Goal: Information Seeking & Learning: Learn about a topic

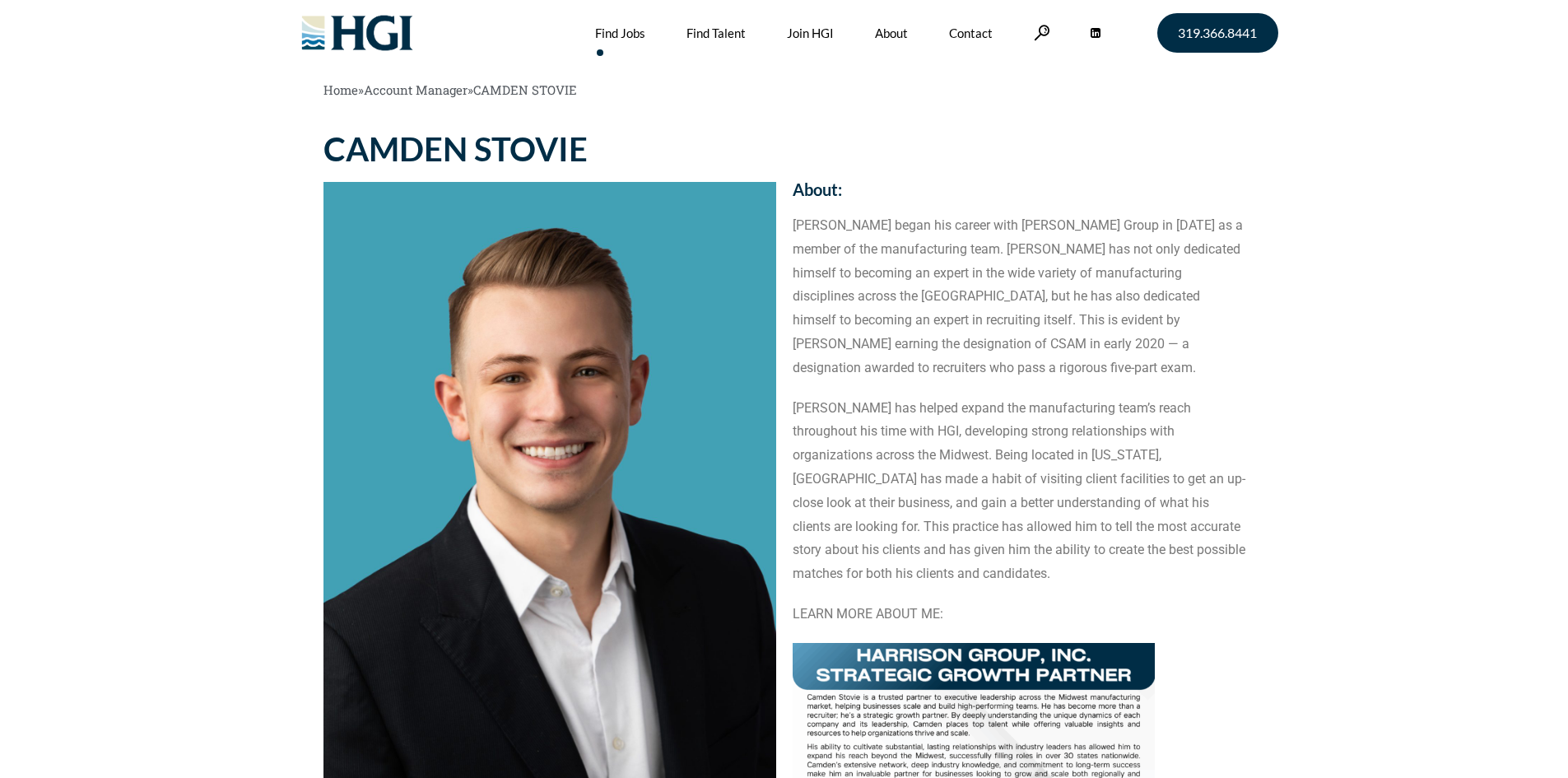
click at [611, 45] on link "Find Jobs" at bounding box center [619, 33] width 50 height 66
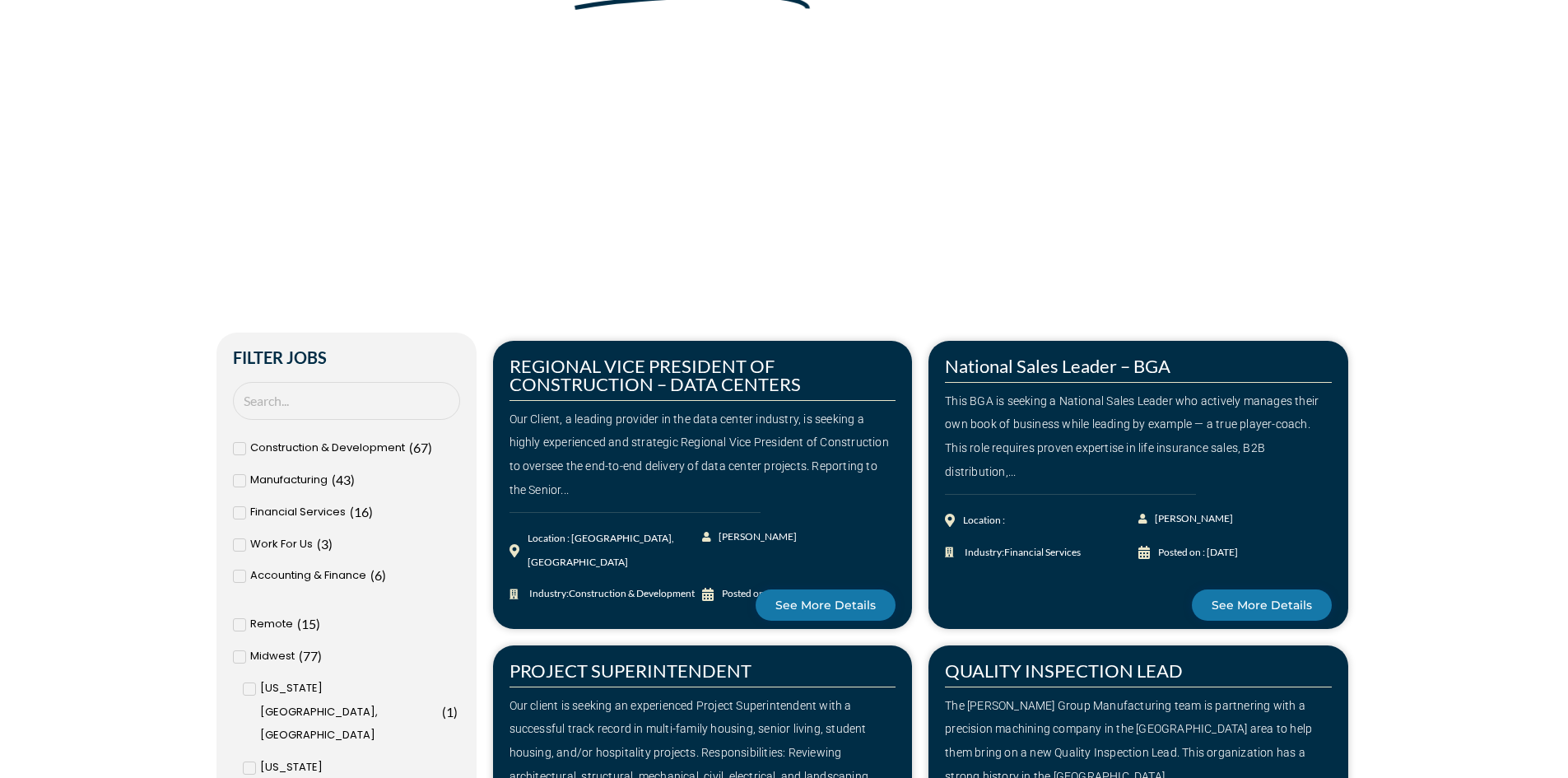
scroll to position [411, 0]
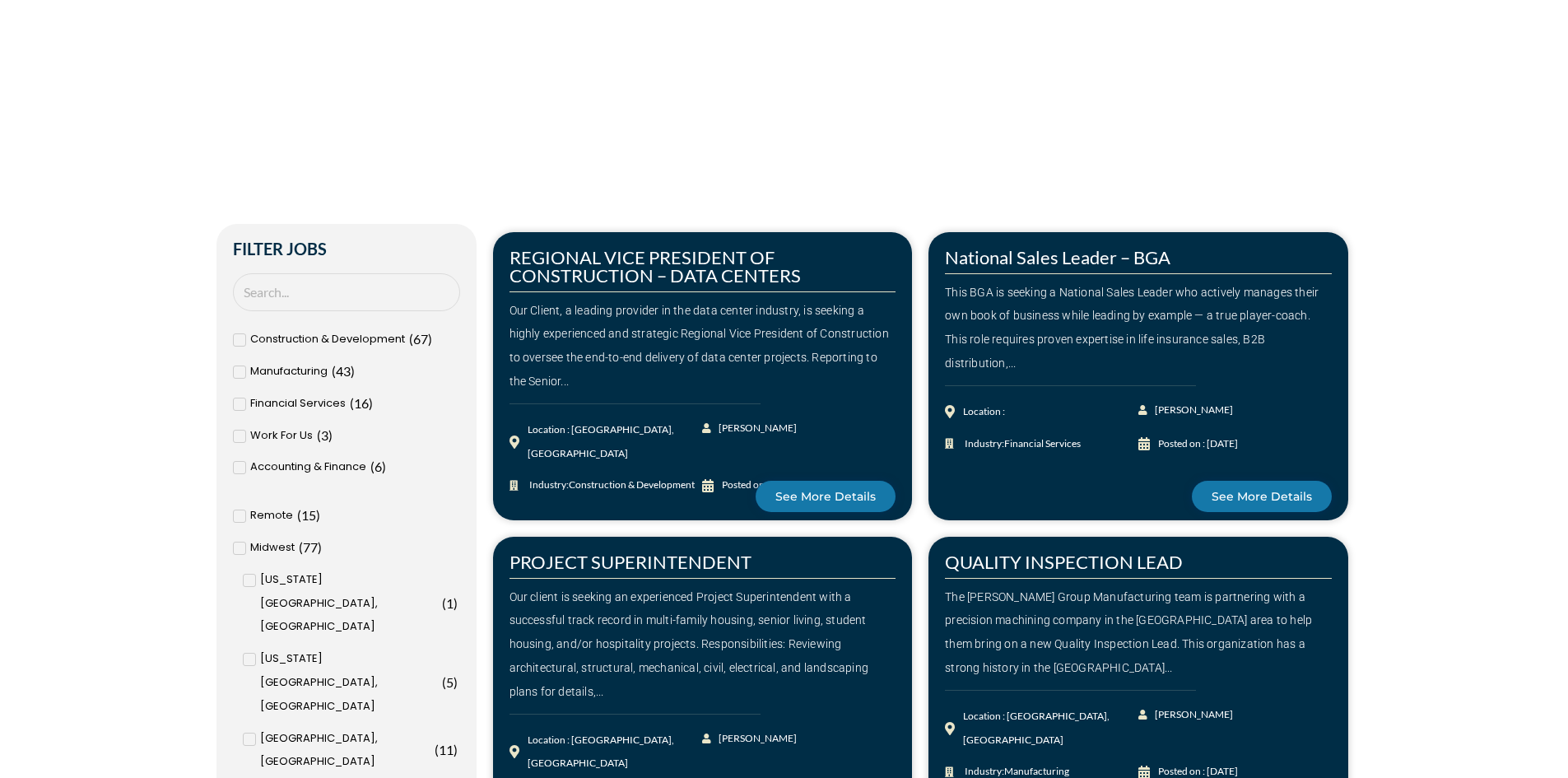
click at [249, 576] on icon at bounding box center [250, 580] width 5 height 10
click at [0, 0] on input "[US_STATE][GEOGRAPHIC_DATA], [GEOGRAPHIC_DATA] ( 1 )" at bounding box center [0, 0] width 0 height 0
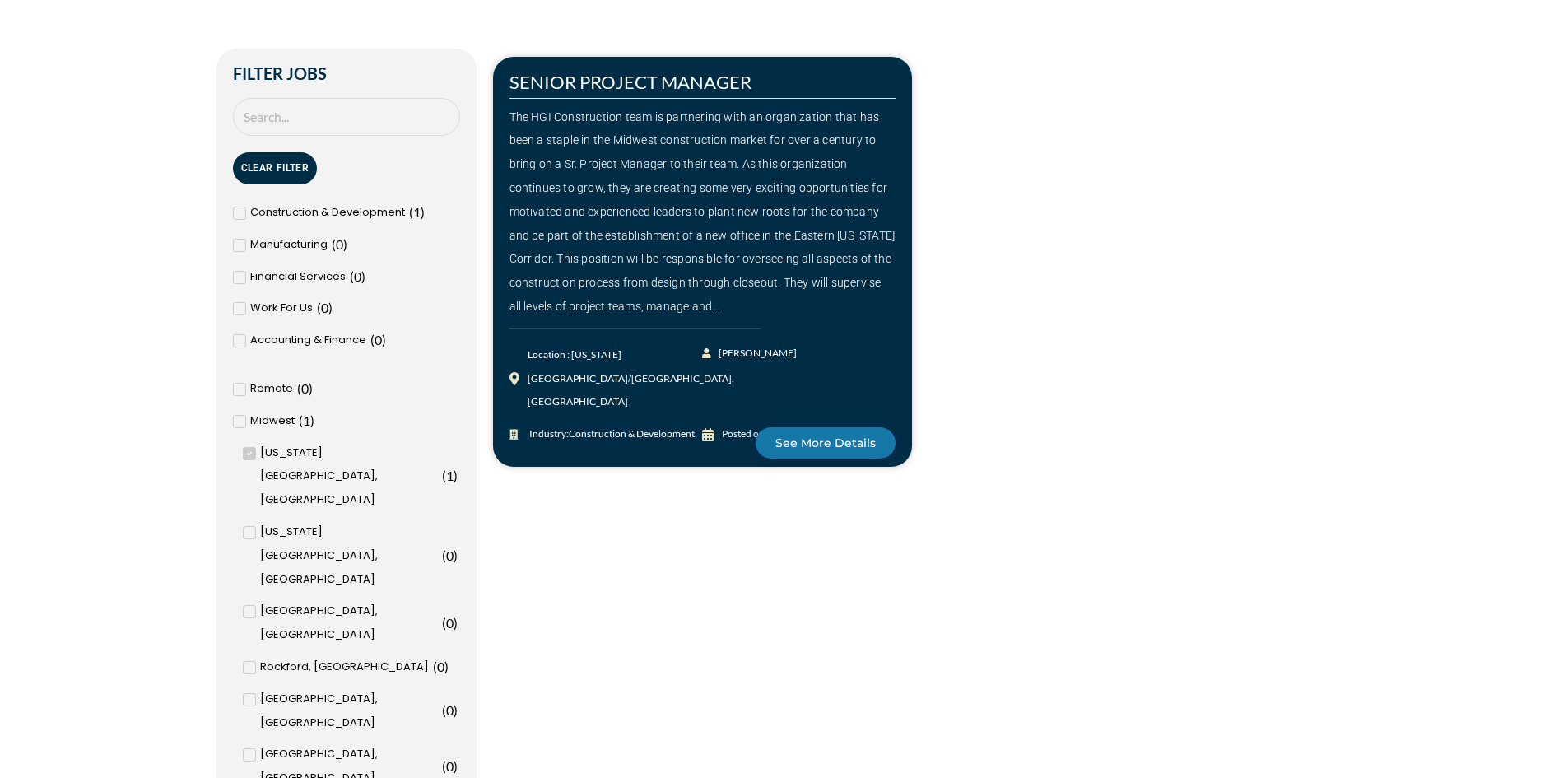
scroll to position [658, 0]
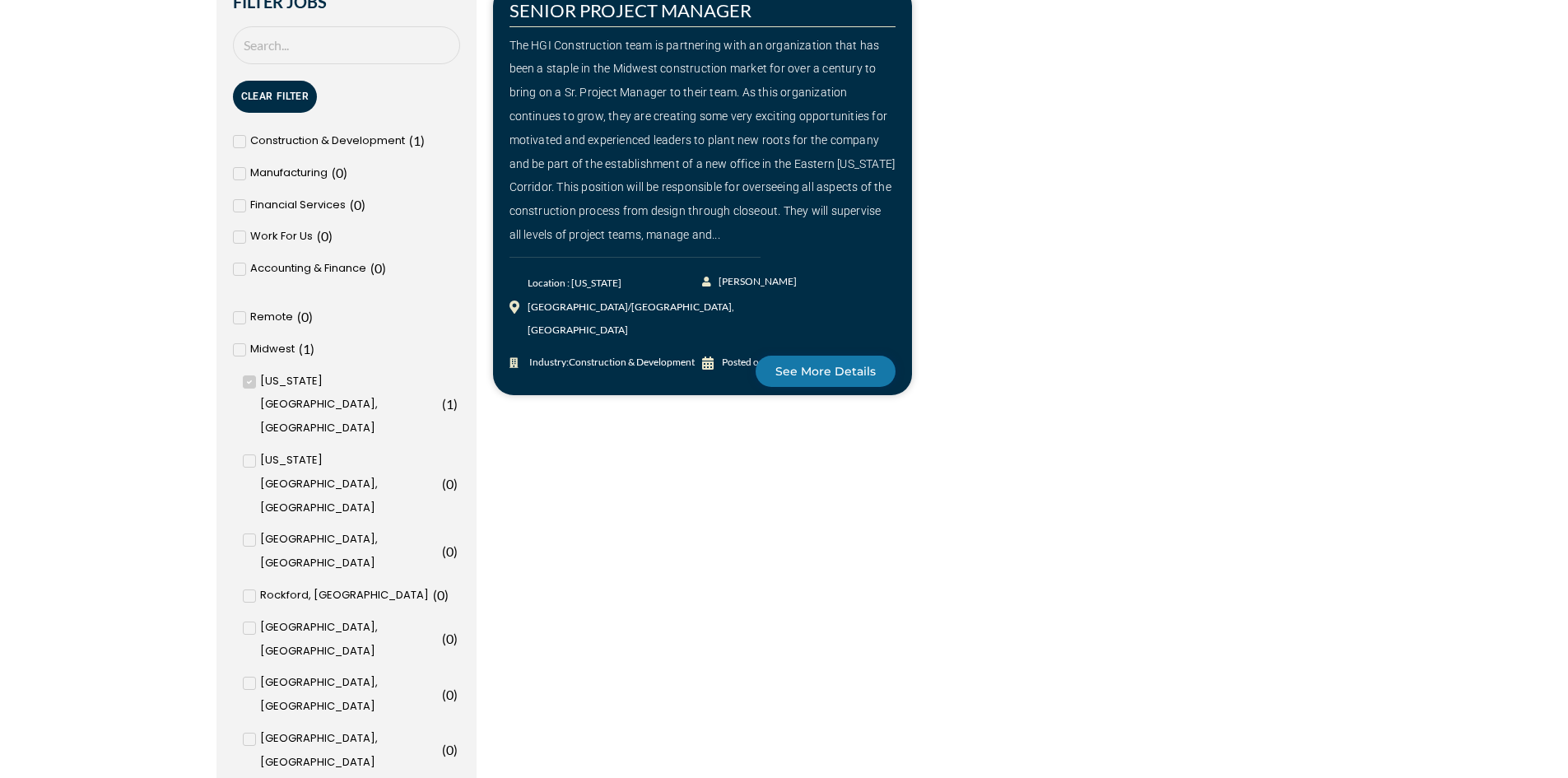
click at [0, 0] on input "[GEOGRAPHIC_DATA], [GEOGRAPHIC_DATA] ( 1 )" at bounding box center [0, 0] width 0 height 0
